Goal: Task Accomplishment & Management: Use online tool/utility

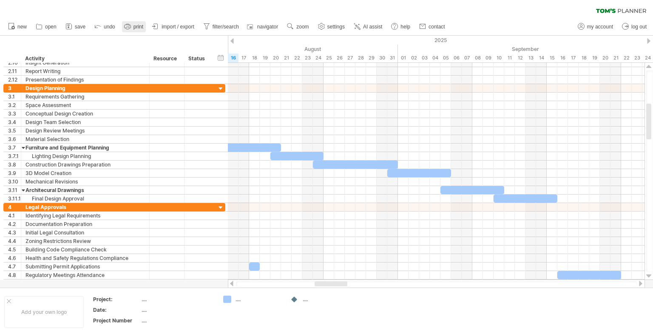
click at [135, 25] on span "print" at bounding box center [139, 27] width 10 height 6
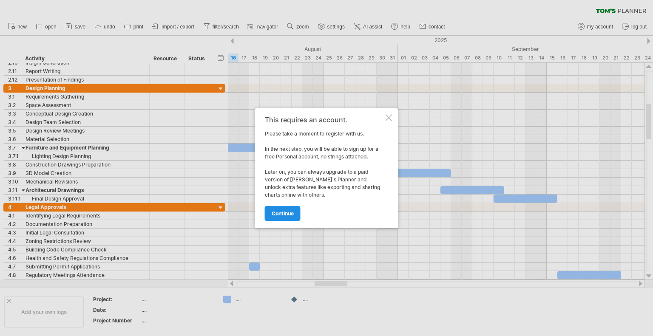
click at [287, 213] on span "continue" at bounding box center [283, 214] width 22 height 6
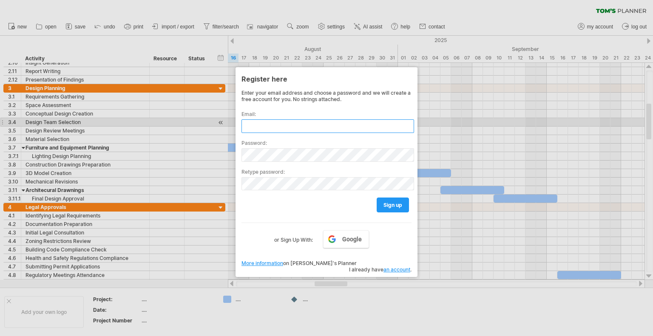
click at [273, 125] on input "text" at bounding box center [328, 127] width 173 height 14
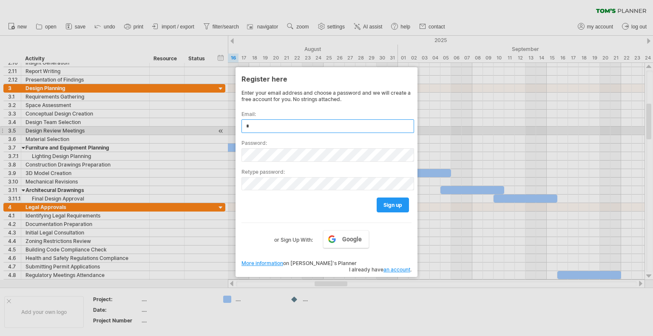
click at [295, 127] on input "*" at bounding box center [328, 127] width 173 height 14
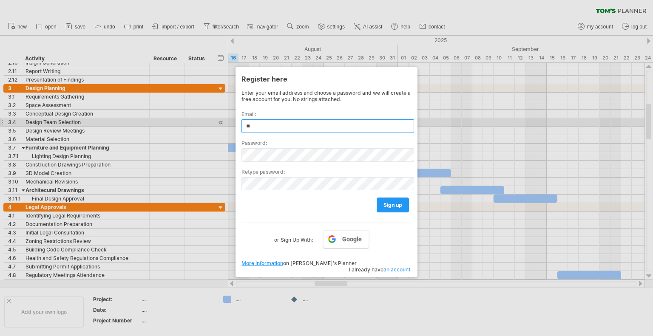
type input "*"
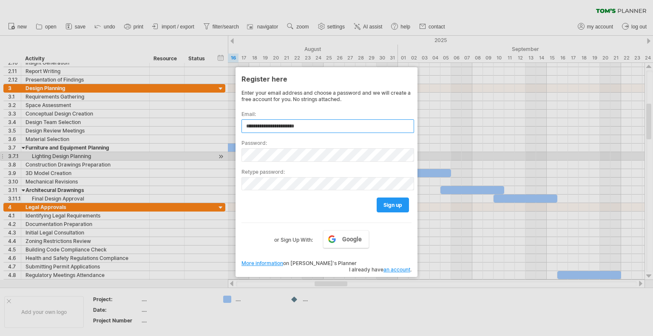
type input "**********"
click at [241, 157] on div "**********" at bounding box center [327, 172] width 182 height 210
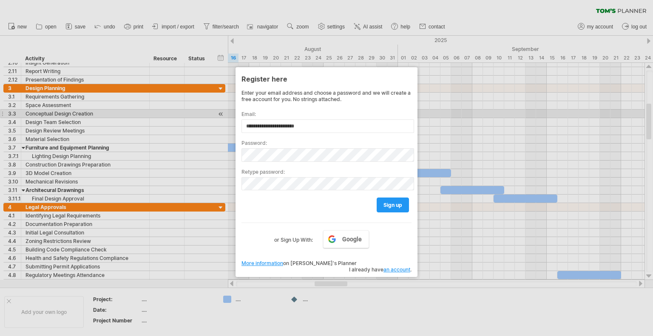
click at [492, 108] on div at bounding box center [326, 168] width 653 height 336
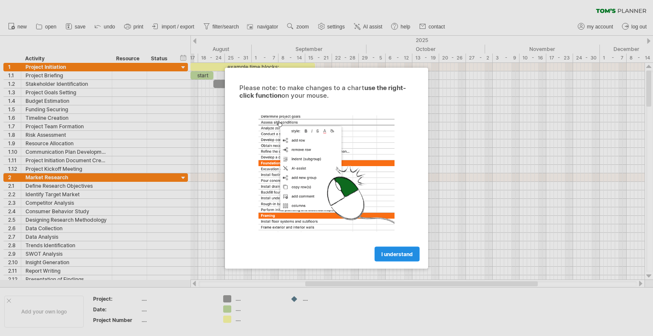
click at [405, 253] on span "I understand" at bounding box center [396, 254] width 31 height 6
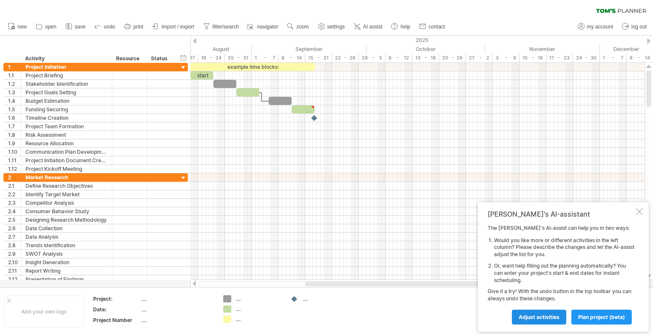
click at [542, 317] on span "Adjust activities" at bounding box center [539, 317] width 41 height 6
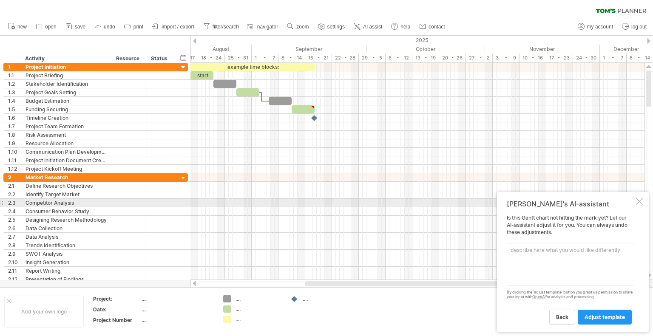
click at [639, 202] on div at bounding box center [639, 201] width 7 height 7
